Goal: Transaction & Acquisition: Purchase product/service

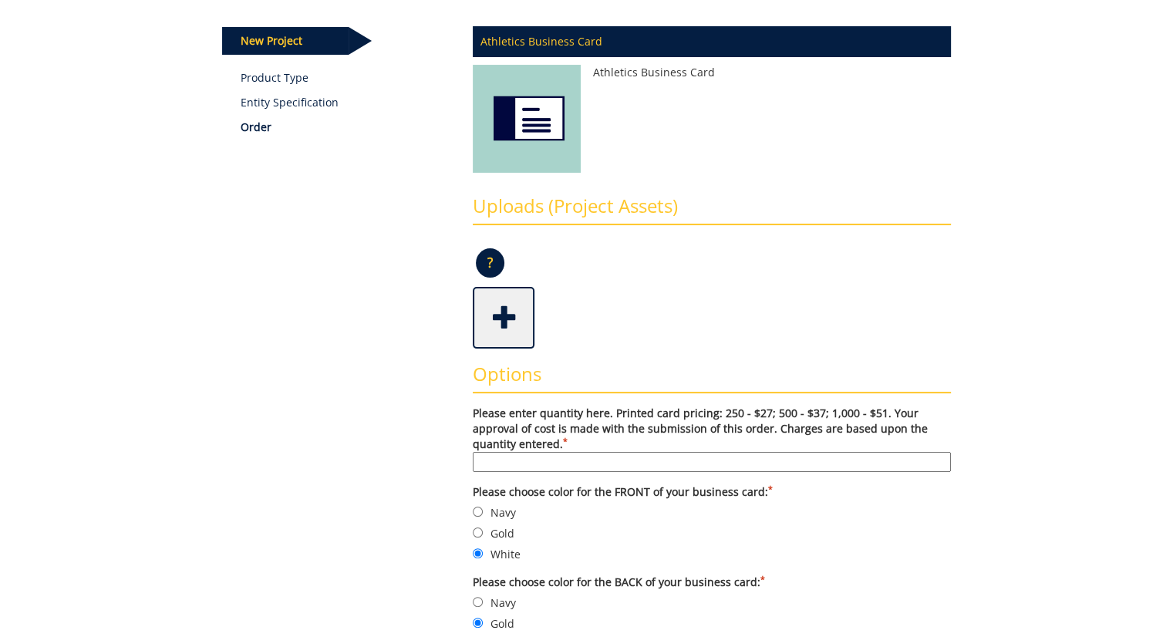
scroll to position [188, 0]
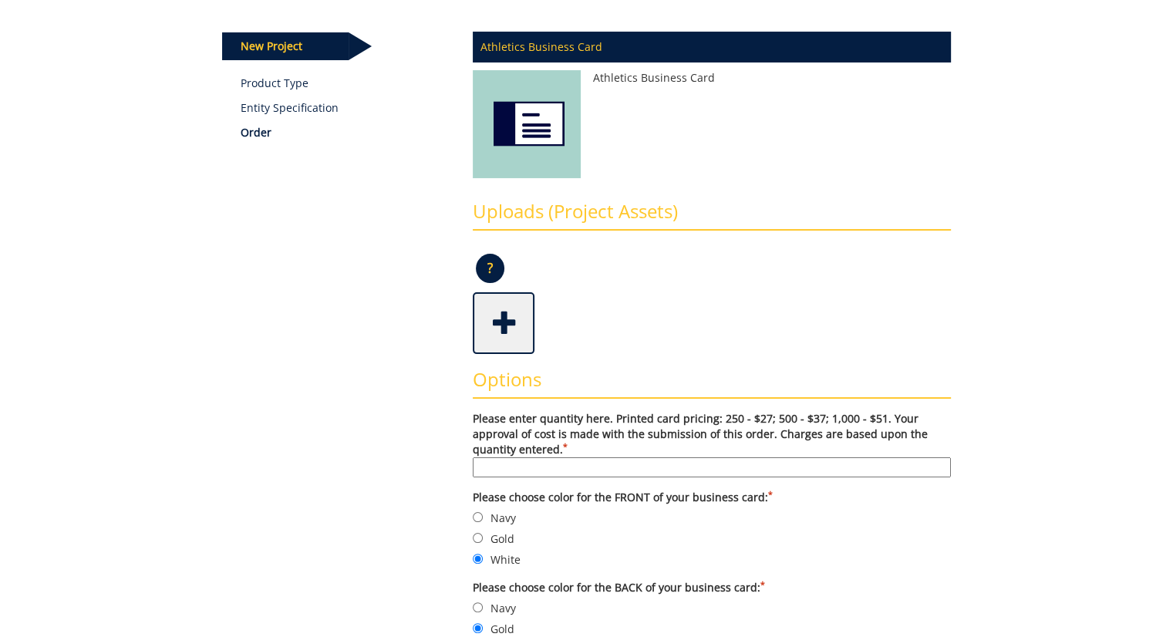
click at [283, 102] on p "Entity Specification" at bounding box center [345, 107] width 209 height 15
click at [268, 79] on link "Product Type" at bounding box center [345, 83] width 209 height 15
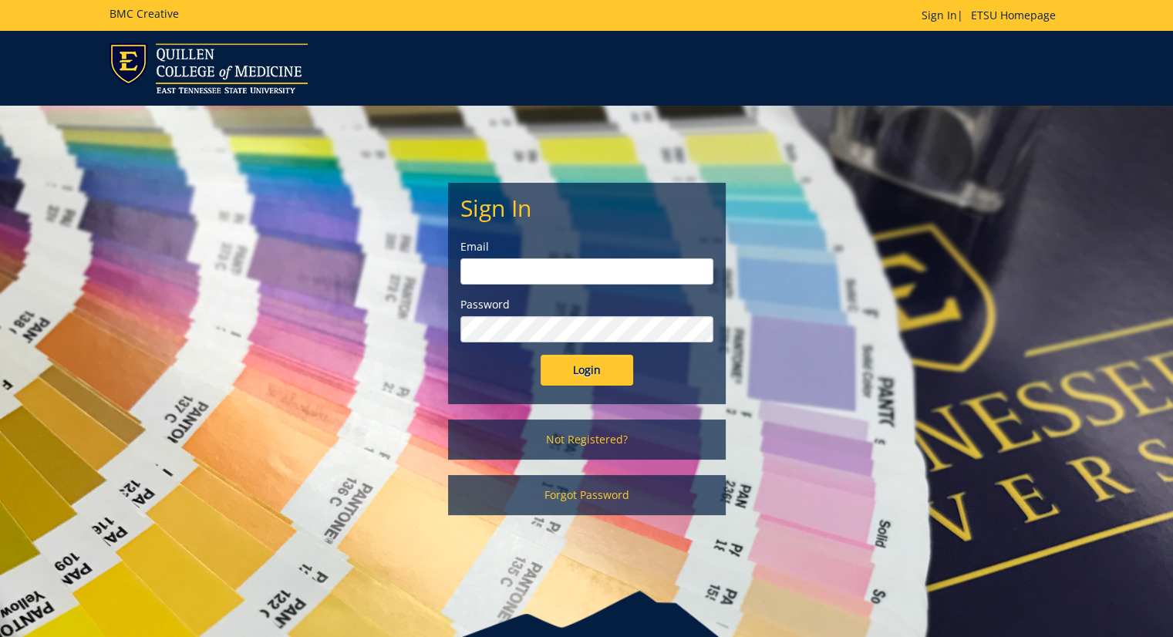
type input "[EMAIL_ADDRESS][DOMAIN_NAME]"
click at [574, 365] on input "Login" at bounding box center [587, 370] width 93 height 31
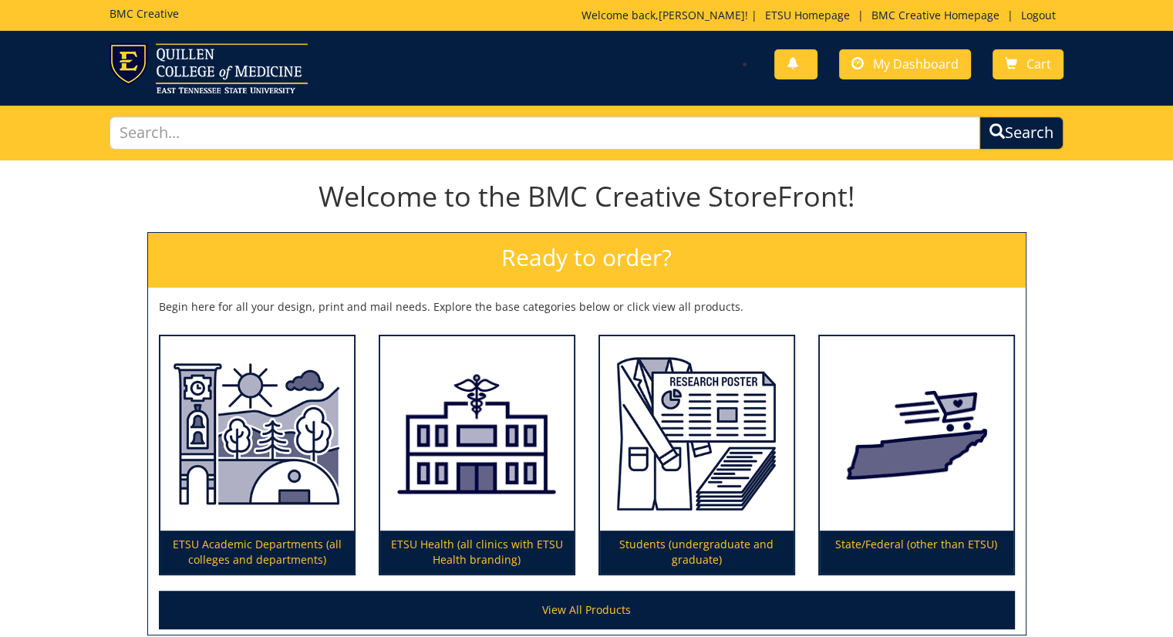
click at [574, 365] on div "ETSU Health (all clinics with ETSU Health branding)" at bounding box center [477, 455] width 197 height 241
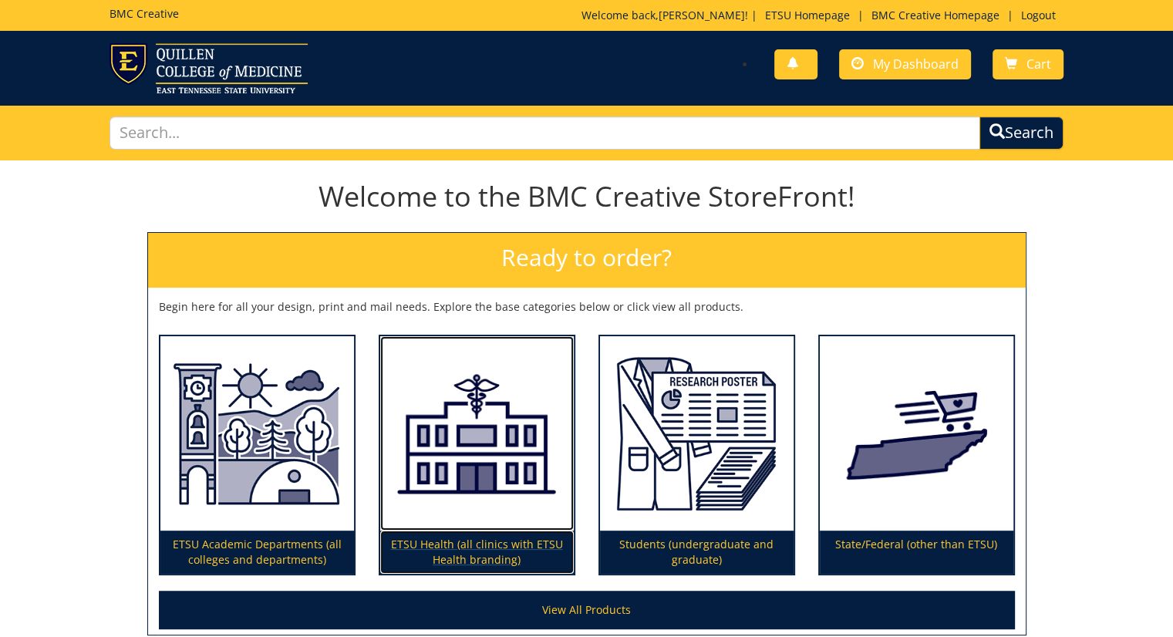
click at [446, 474] on img at bounding box center [477, 433] width 194 height 195
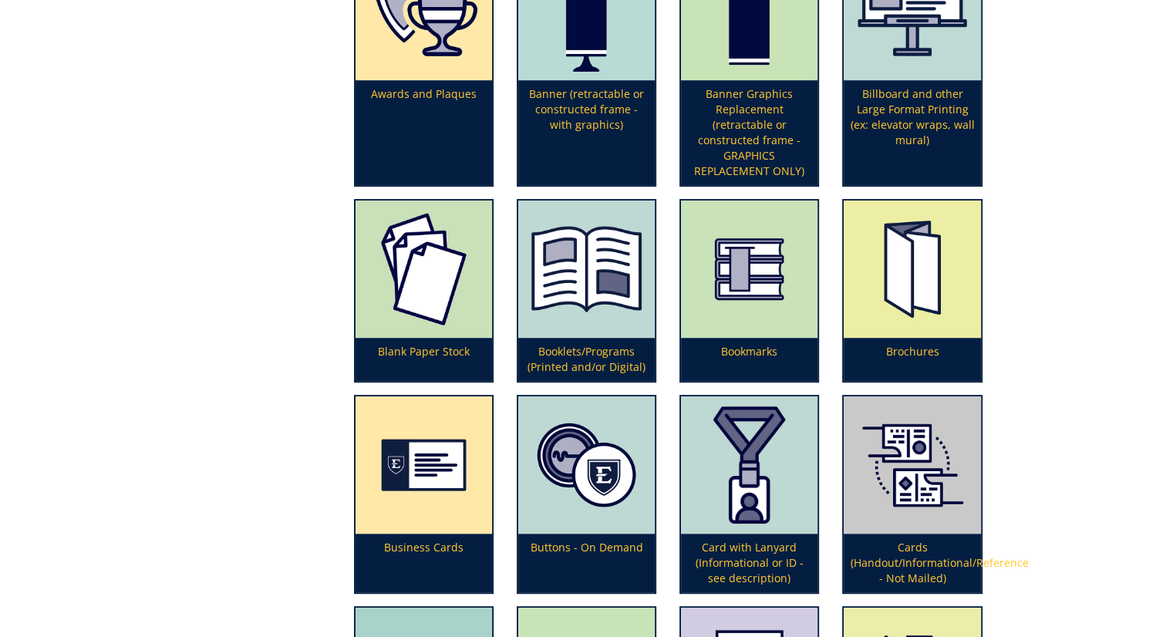
scroll to position [497, 0]
click at [446, 474] on img at bounding box center [424, 464] width 136 height 137
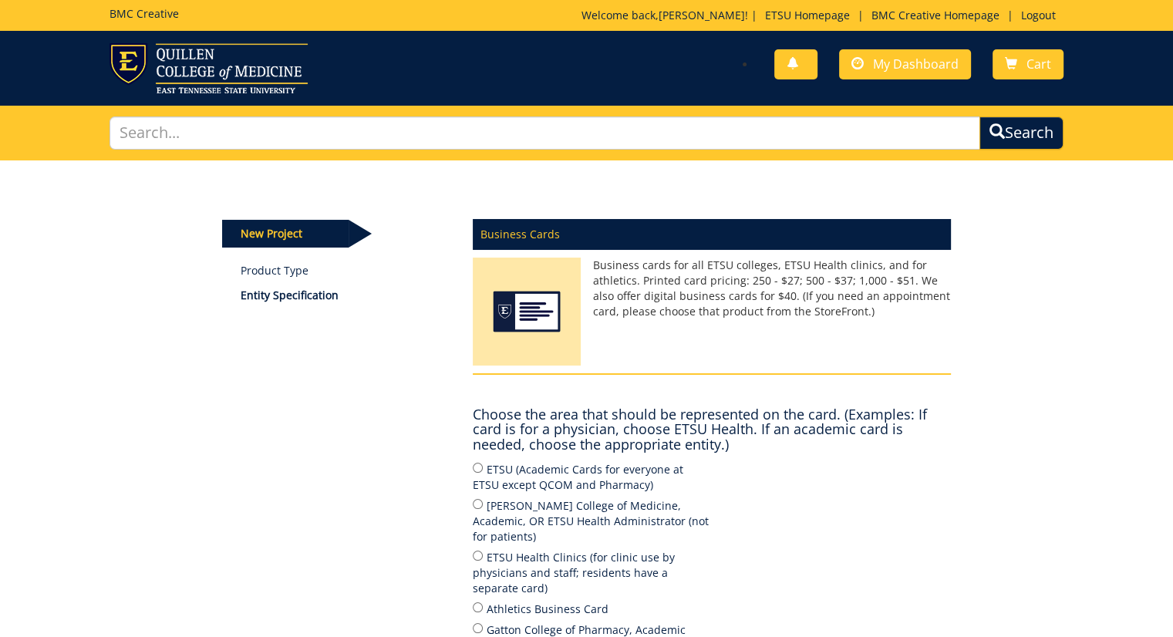
scroll to position [190, 0]
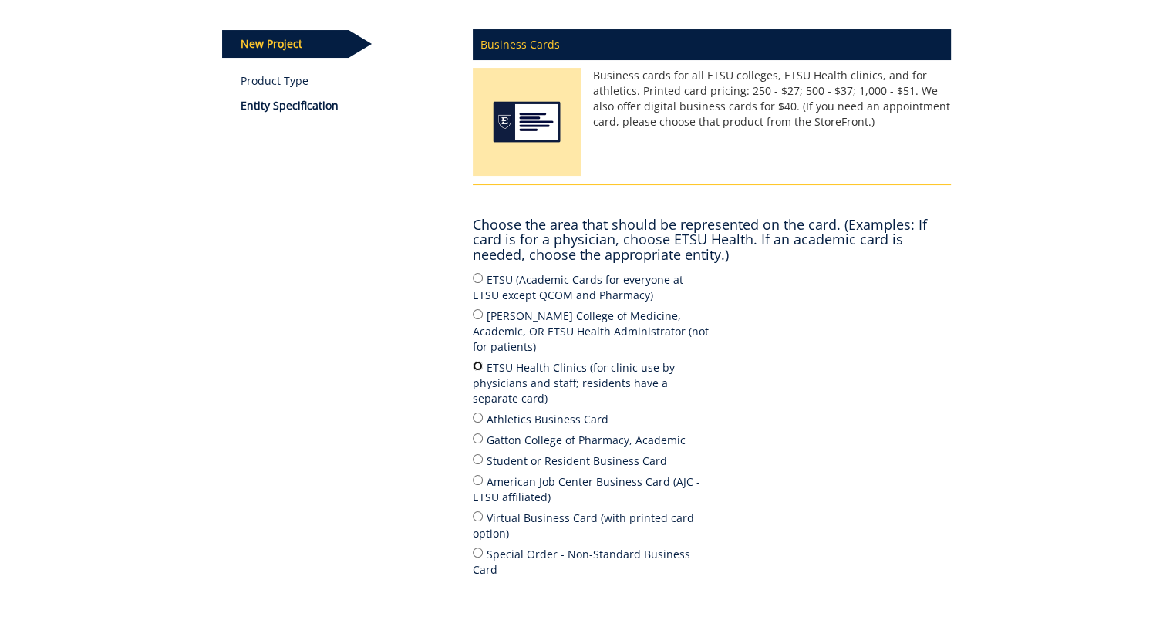
click at [476, 361] on input "ETSU Health Clinics (for clinic use by physicians and staff; residents have a s…" at bounding box center [478, 366] width 10 height 10
radio input "true"
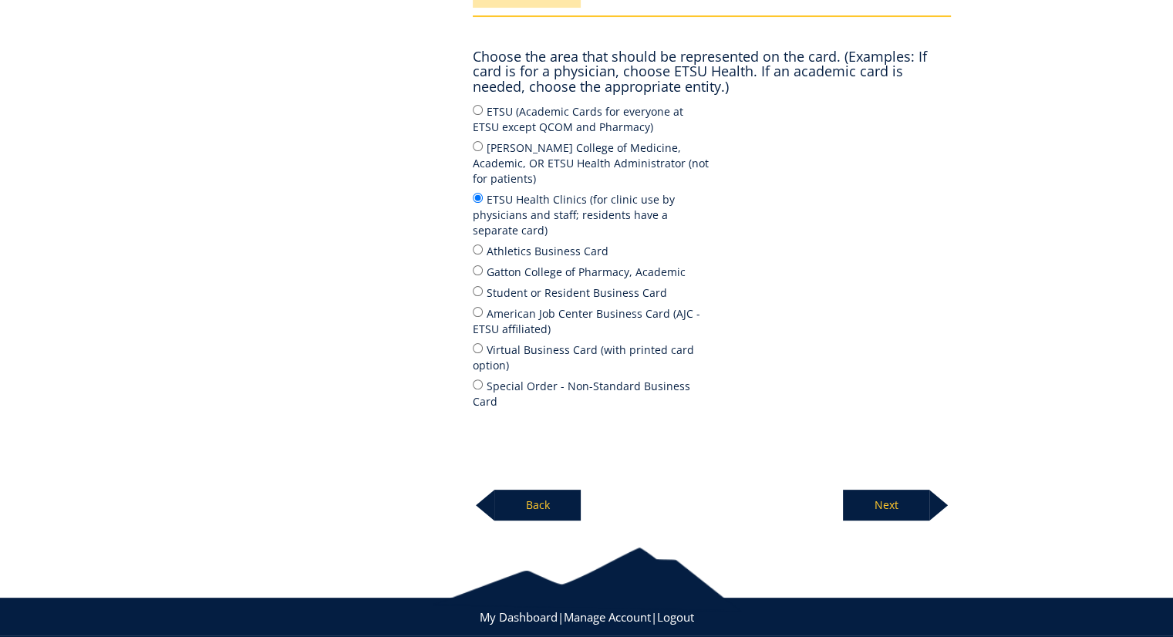
click at [875, 490] on p "Next" at bounding box center [886, 505] width 86 height 31
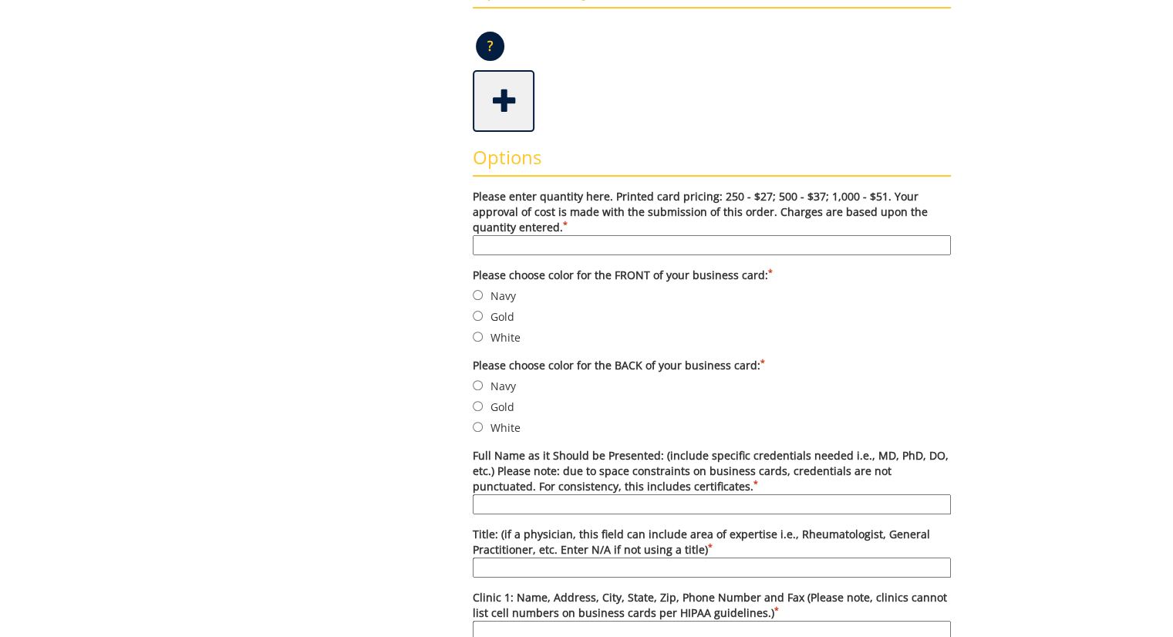
scroll to position [427, 0]
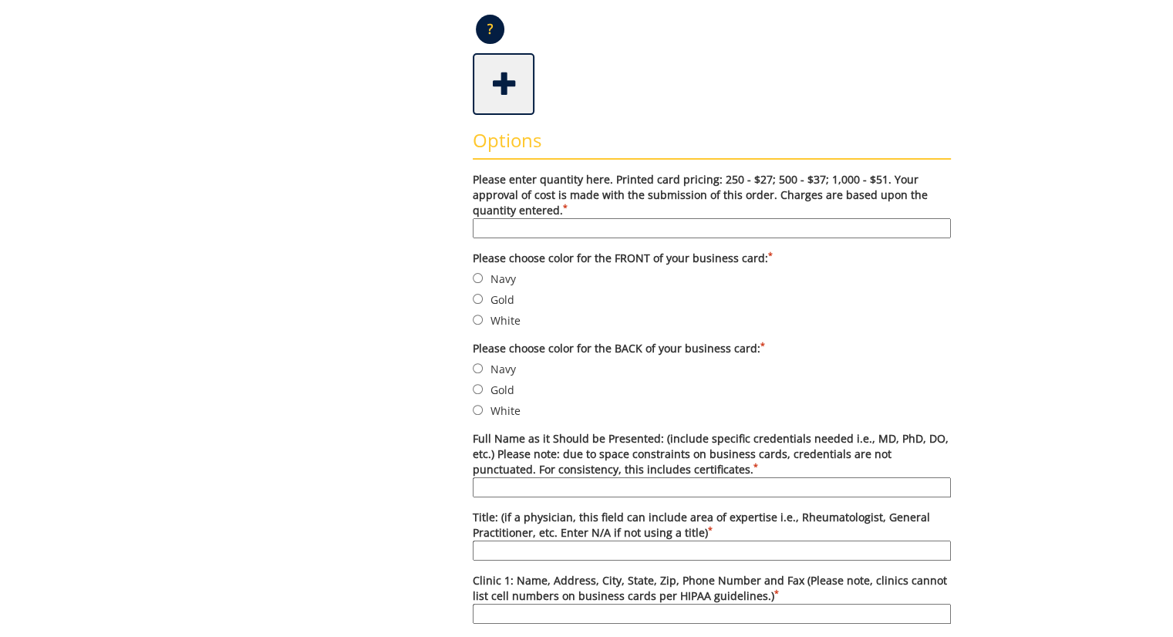
click at [507, 78] on span at bounding box center [505, 83] width 62 height 54
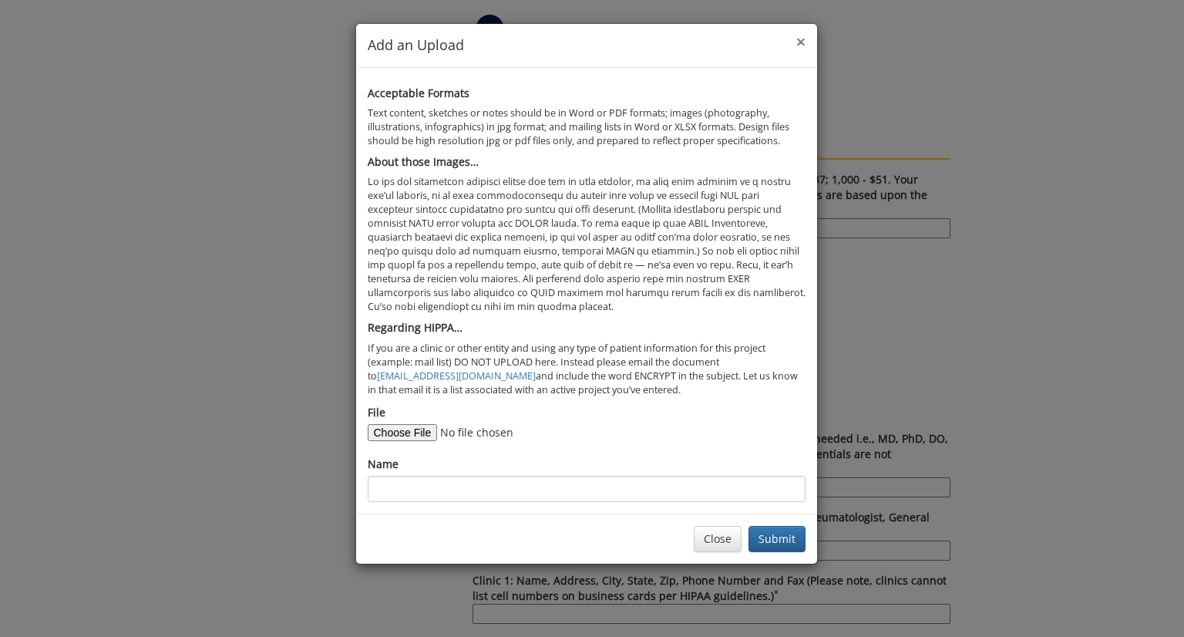
click at [802, 41] on span "×" at bounding box center [801, 42] width 9 height 22
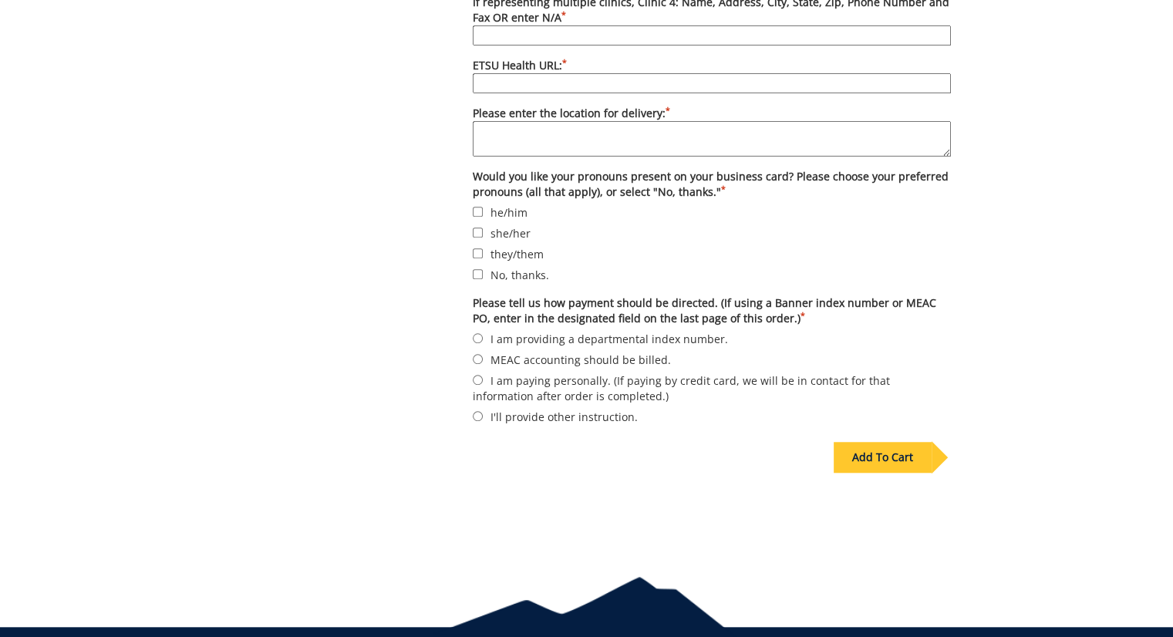
scroll to position [1249, 0]
